Goal: Task Accomplishment & Management: Manage account settings

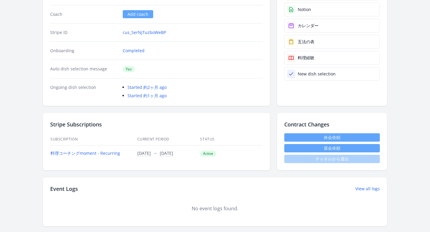
scroll to position [119, 0]
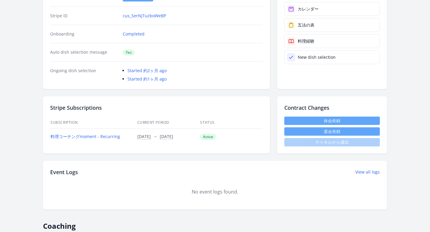
click at [288, 121] on link "休会依頼" at bounding box center [332, 121] width 96 height 8
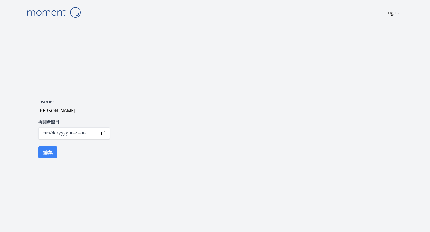
click at [101, 132] on input "datetime-local" at bounding box center [74, 134] width 72 height 12
type input "**********"
click at [173, 117] on div "Learner [PERSON_NAME] 再開希望日 編集" at bounding box center [215, 128] width 382 height 103
click at [46, 153] on button "編集" at bounding box center [47, 153] width 19 height 12
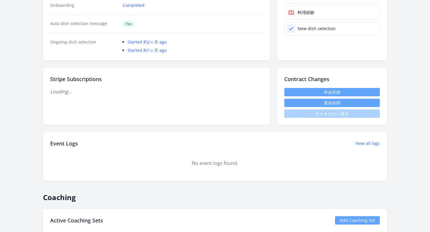
scroll to position [186, 0]
